Goal: Task Accomplishment & Management: Use online tool/utility

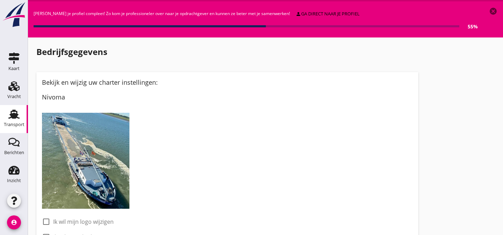
click at [9, 115] on icon "Transport" at bounding box center [13, 113] width 11 height 11
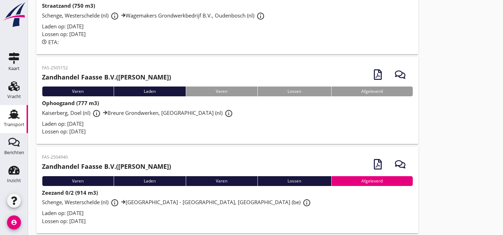
scroll to position [191, 0]
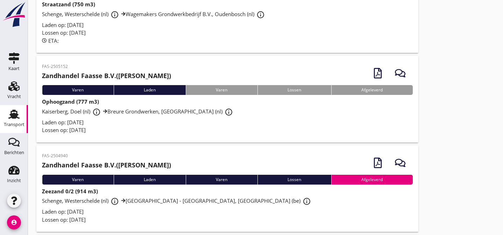
click at [161, 118] on div "Kaiserberg, Doel (nl) info_outline Breure Grondwerken, [GEOGRAPHIC_DATA] (nl) i…" at bounding box center [227, 112] width 371 height 13
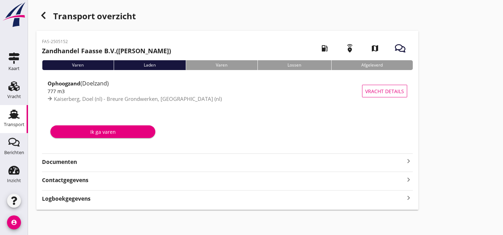
click at [103, 162] on strong "Documenten" at bounding box center [223, 162] width 362 height 8
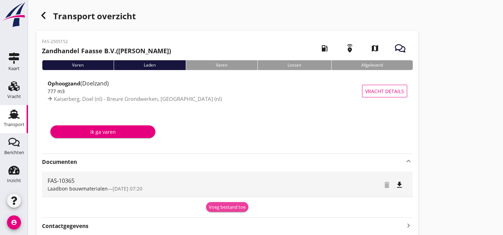
click at [230, 208] on div "Voeg bestand toe" at bounding box center [227, 207] width 37 height 7
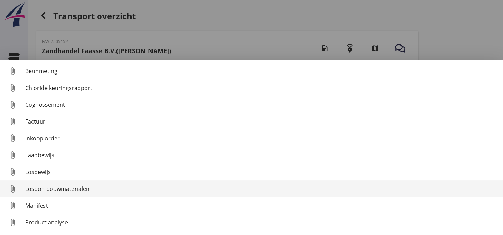
click at [138, 189] on div "Losbon bouwmaterialen" at bounding box center [261, 188] width 472 height 8
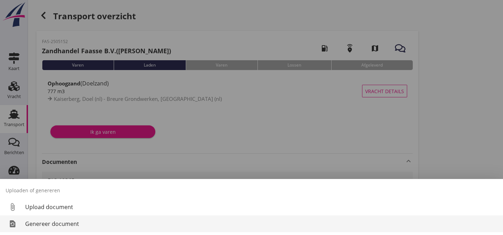
click at [113, 222] on div "Genereer document" at bounding box center [261, 223] width 472 height 8
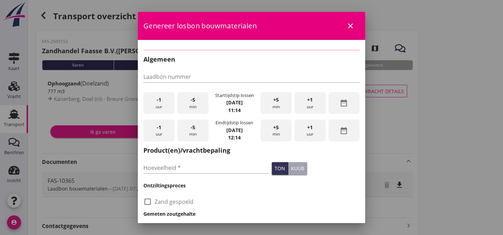
type input "FAS-10365"
checkbox input "true"
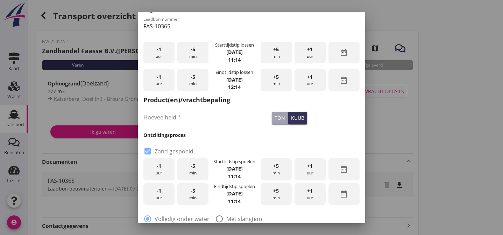
scroll to position [42, 0]
click at [162, 49] on div "-1 uur" at bounding box center [158, 52] width 31 height 22
click at [273, 51] on span "+5" at bounding box center [276, 49] width 6 height 8
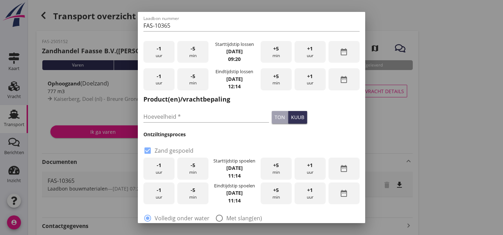
click at [273, 51] on span "+5" at bounding box center [276, 49] width 6 height 8
click at [268, 83] on div "+5 min" at bounding box center [276, 79] width 31 height 22
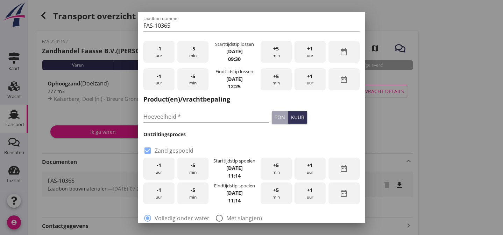
click at [268, 83] on div "+5 min" at bounding box center [276, 79] width 31 height 22
click at [160, 113] on input "Hoeveelheid *" at bounding box center [206, 116] width 126 height 11
type input "796"
click at [291, 117] on div "kuub" at bounding box center [297, 116] width 13 height 7
click at [161, 167] on span "-1" at bounding box center [159, 165] width 5 height 8
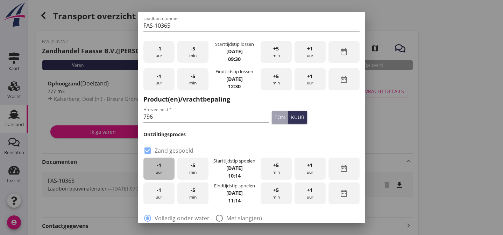
click at [161, 167] on span "-1" at bounding box center [159, 165] width 5 height 8
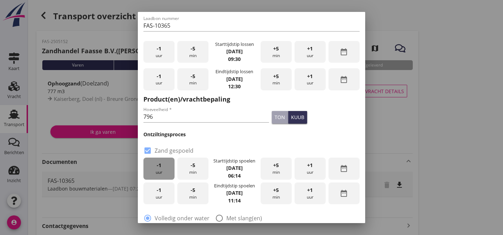
click at [161, 167] on span "-1" at bounding box center [159, 165] width 5 height 8
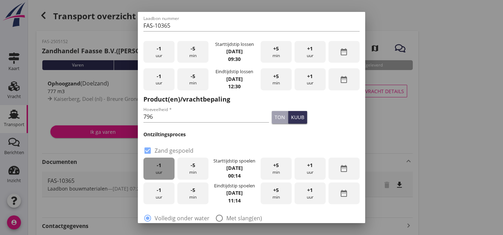
click at [161, 167] on span "-1" at bounding box center [159, 165] width 5 height 8
click at [159, 191] on span "-1" at bounding box center [159, 190] width 5 height 8
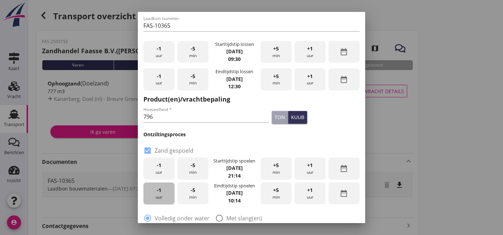
click at [159, 191] on span "-1" at bounding box center [159, 190] width 5 height 8
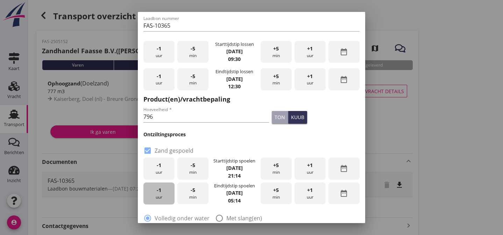
click at [159, 191] on span "-1" at bounding box center [159, 190] width 5 height 8
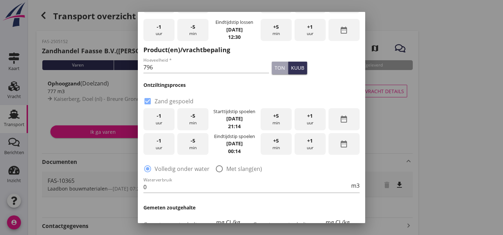
scroll to position [106, 0]
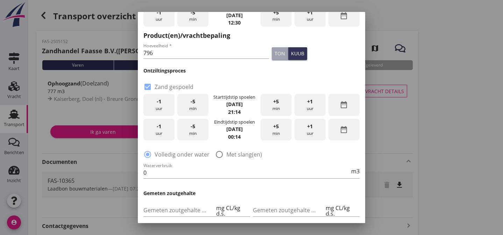
click at [219, 154] on div at bounding box center [219, 154] width 12 height 12
radio input "false"
radio input "true"
click at [150, 173] on input "0" at bounding box center [246, 172] width 206 height 11
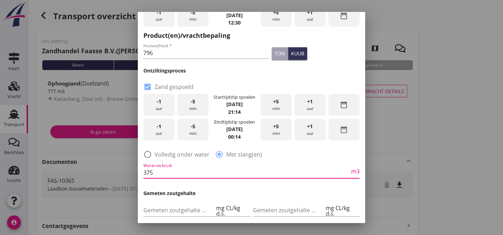
click at [241, 178] on div "Waterverbruik 375 m3" at bounding box center [251, 172] width 216 height 11
click at [273, 167] on input "375" at bounding box center [246, 172] width 206 height 11
type input "375"
click at [291, 162] on div "Waterverbruik 375 m3" at bounding box center [251, 173] width 219 height 27
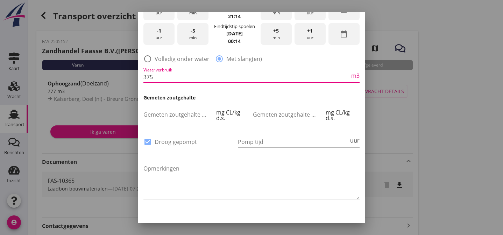
scroll to position [212, 0]
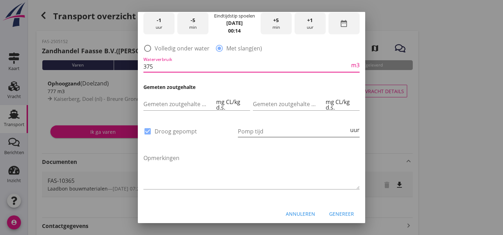
click at [253, 129] on input "Pomp tijd" at bounding box center [293, 131] width 111 height 11
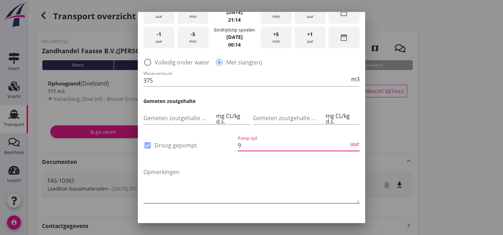
scroll to position [191, 0]
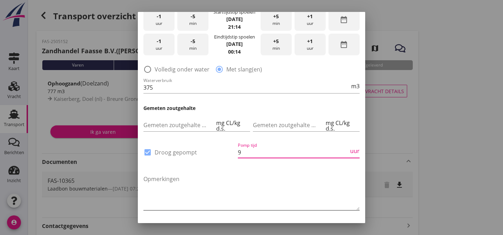
type input "9"
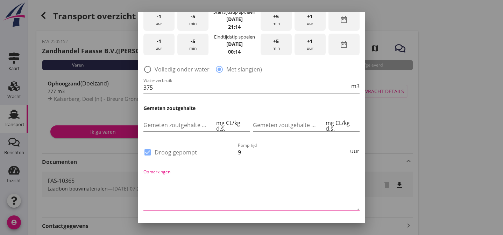
click at [268, 175] on textarea "Opmerkingen" at bounding box center [251, 191] width 216 height 37
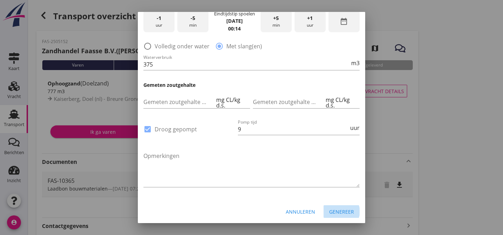
click at [335, 209] on div "Genereer" at bounding box center [341, 211] width 25 height 7
